Goal: Transaction & Acquisition: Download file/media

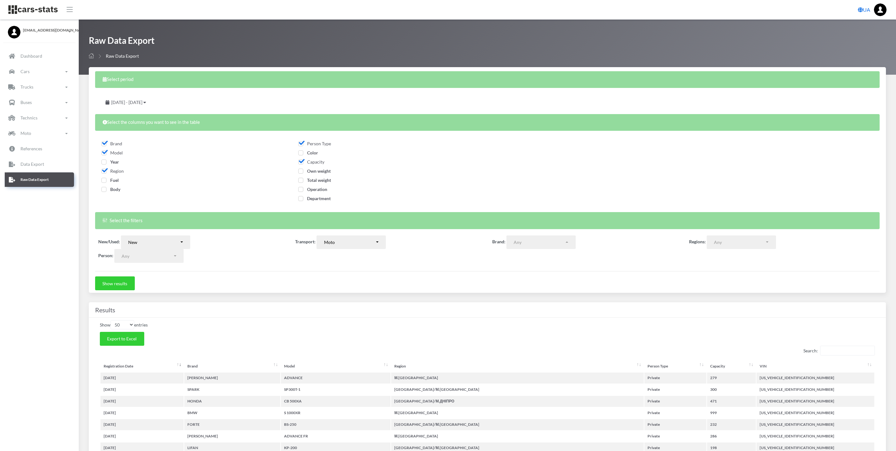
select select
select select "50"
click at [30, 70] on link "Cars" at bounding box center [39, 72] width 69 height 14
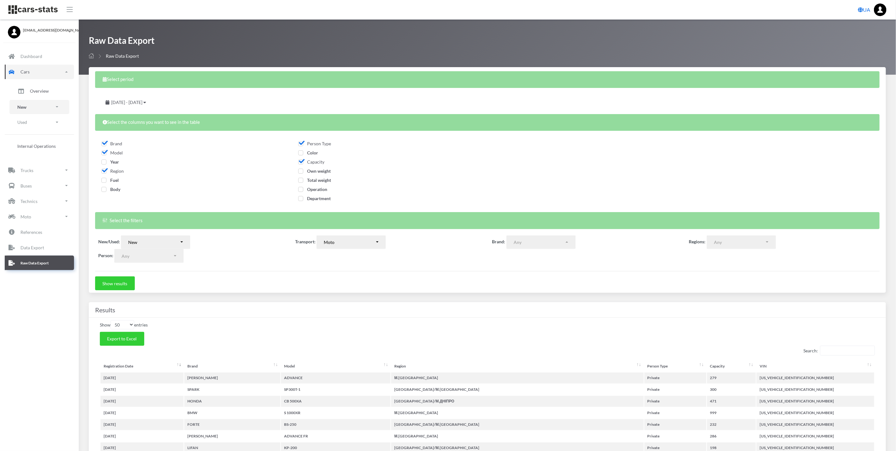
click at [32, 109] on link "New" at bounding box center [39, 107] width 60 height 14
click at [38, 127] on span "Brands" at bounding box center [37, 124] width 14 height 7
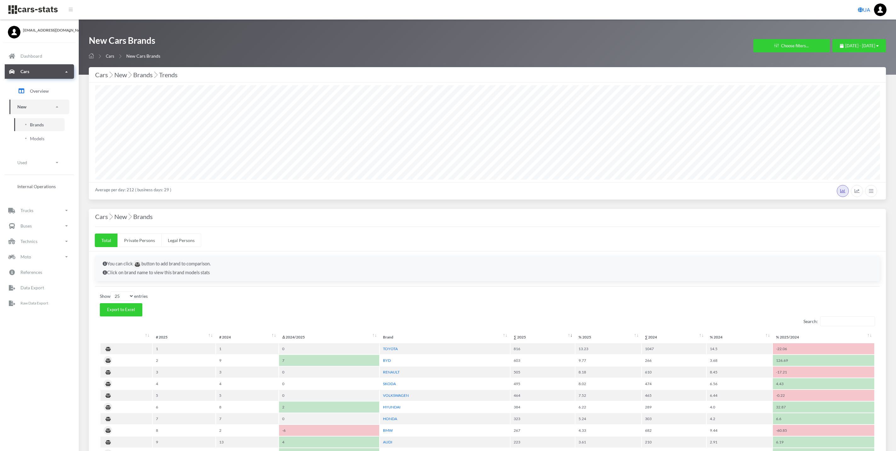
select select
select select "25"
click at [783, 46] on button "Choose filters..." at bounding box center [791, 45] width 77 height 13
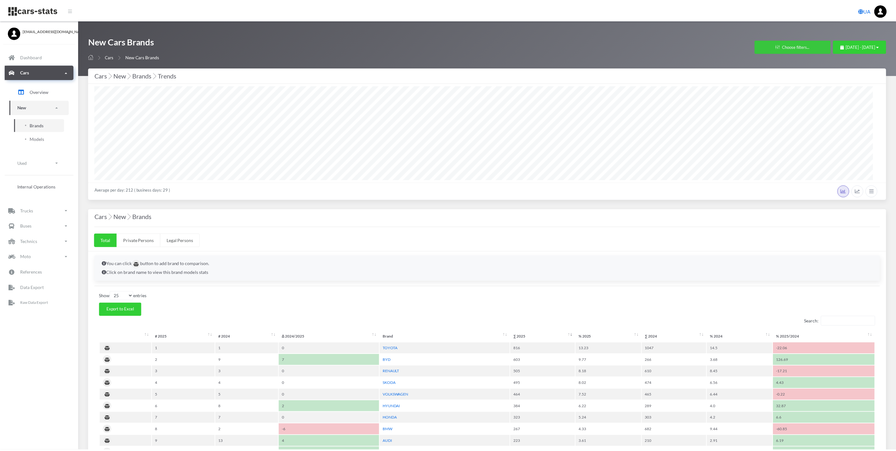
scroll to position [94, 784]
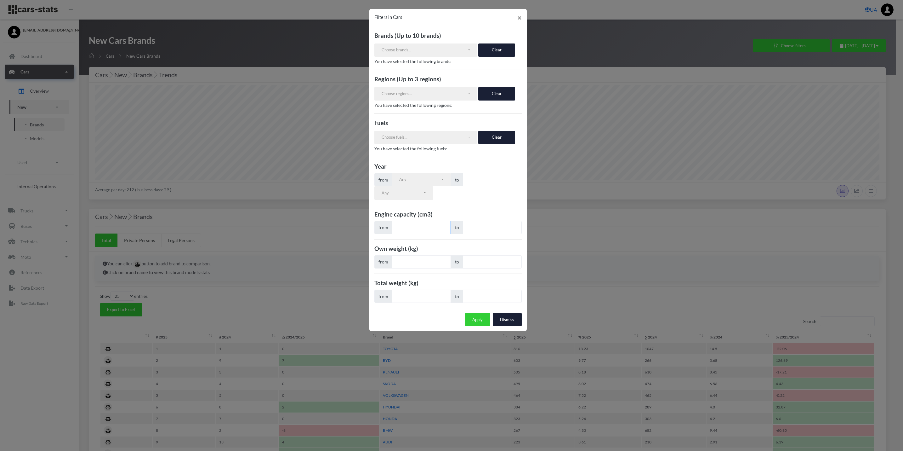
click at [410, 232] on input "number" at bounding box center [421, 227] width 59 height 13
type input "950"
click at [487, 233] on input "number" at bounding box center [492, 227] width 59 height 13
type input "1050"
click at [476, 321] on button "Apply" at bounding box center [477, 319] width 25 height 13
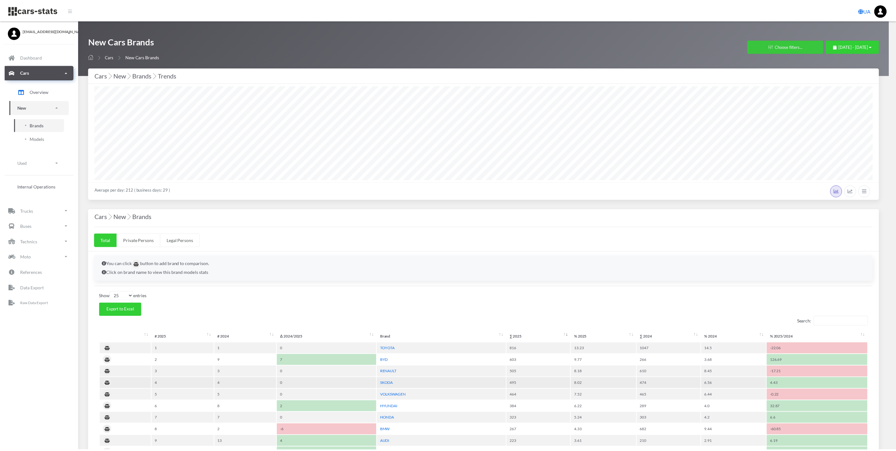
scroll to position [94, 785]
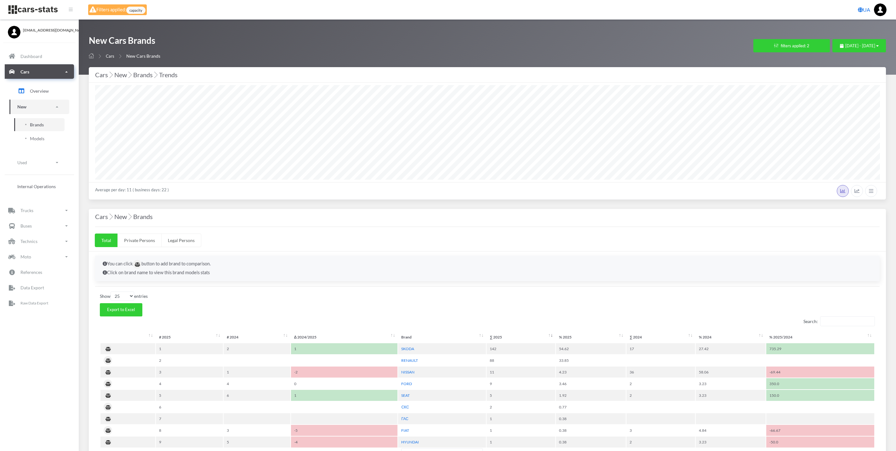
select select "25"
click at [858, 43] on span "[DATE] - [DATE]" at bounding box center [860, 45] width 30 height 5
click at [868, 110] on li "This Year" at bounding box center [856, 115] width 44 height 10
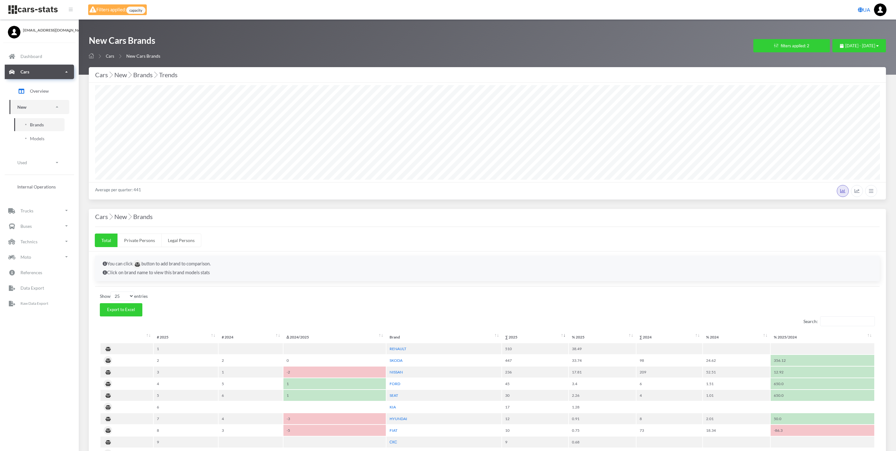
select select "25"
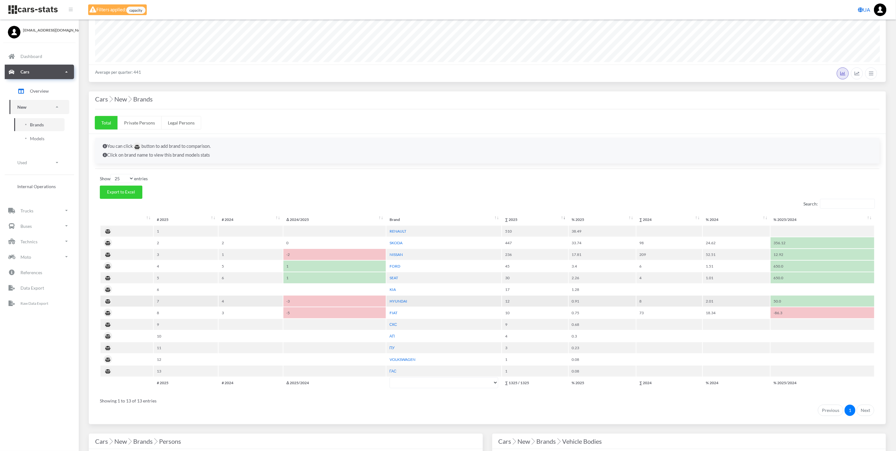
scroll to position [94, 0]
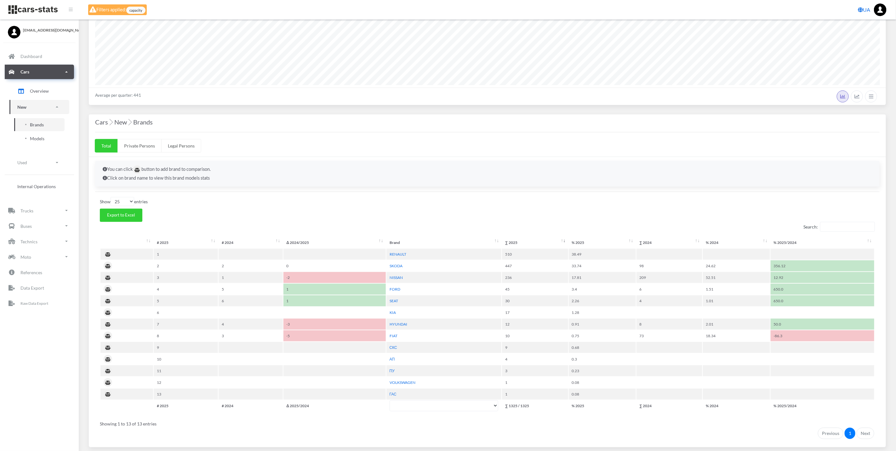
click at [42, 138] on span "Models" at bounding box center [37, 138] width 14 height 7
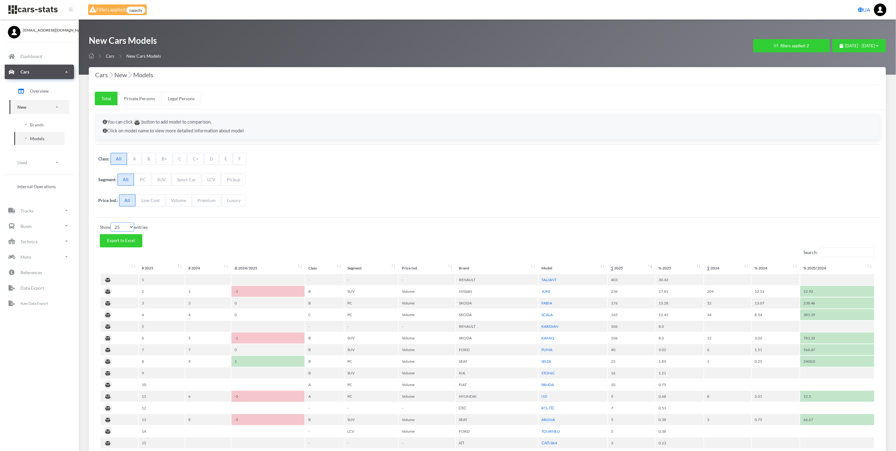
click at [123, 229] on select "10 25 50 100" at bounding box center [123, 226] width 24 height 9
select select "100"
click at [111, 224] on select "10 25 50 100" at bounding box center [123, 226] width 24 height 9
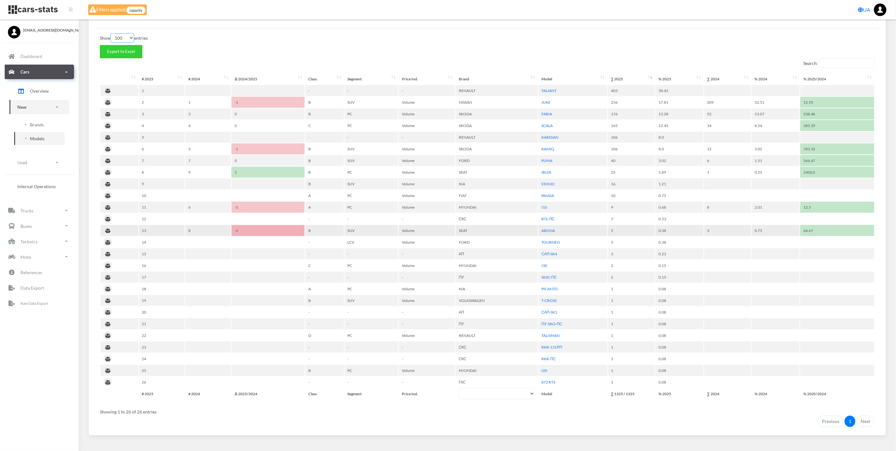
scroll to position [197, 0]
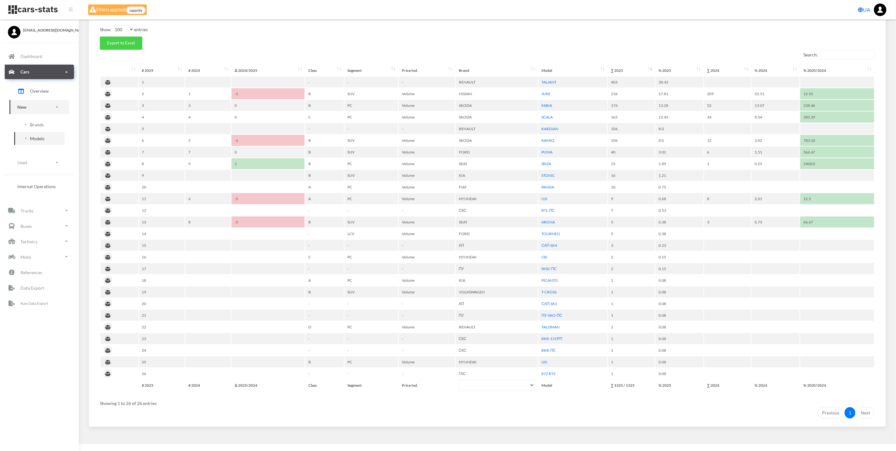
click at [119, 45] on span "Export to Excel" at bounding box center [121, 42] width 28 height 5
click at [432, 26] on div "You can click button to add model to comparison. Click on model name to view mo…" at bounding box center [487, 169] width 797 height 514
